Goal: Find specific page/section: Find specific page/section

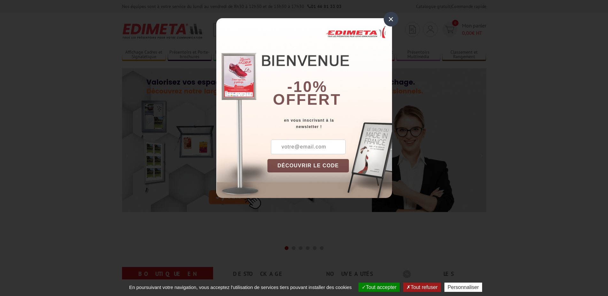
click at [389, 20] on div "×" at bounding box center [391, 19] width 15 height 15
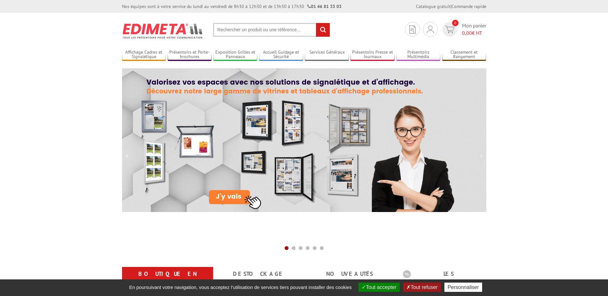
click at [386, 289] on button "Tout accepter" at bounding box center [379, 287] width 41 height 9
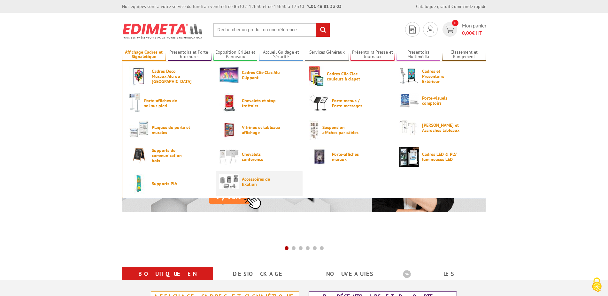
click at [238, 180] on img at bounding box center [229, 182] width 20 height 16
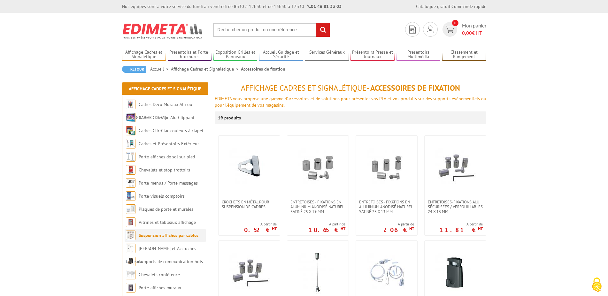
click at [147, 236] on link "Suspension affiches par câbles" at bounding box center [169, 236] width 60 height 6
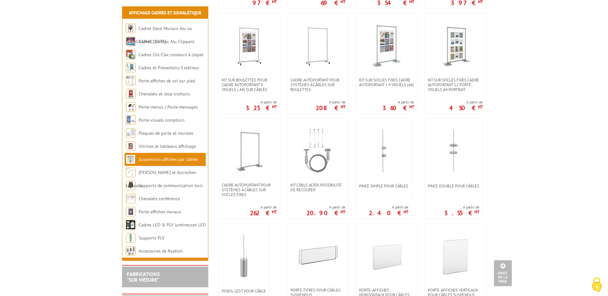
scroll to position [326, 0]
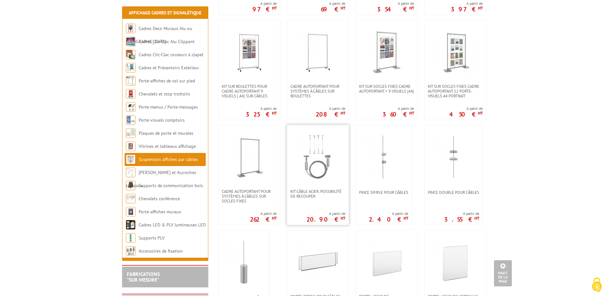
click at [318, 174] on img at bounding box center [318, 157] width 45 height 45
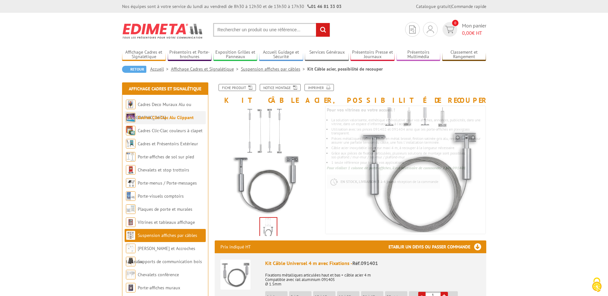
click at [150, 114] on li "Cadres Clic-Clac Alu Clippant" at bounding box center [165, 117] width 81 height 13
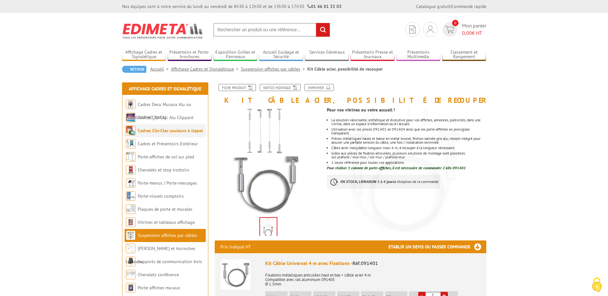
click at [149, 130] on link "Cadres Clic-Clac couleurs à clapet" at bounding box center [170, 131] width 65 height 6
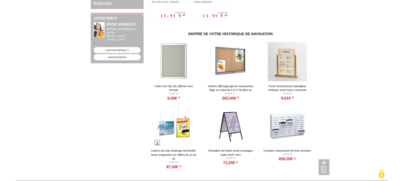
scroll to position [423, 0]
